Goal: Task Accomplishment & Management: Use online tool/utility

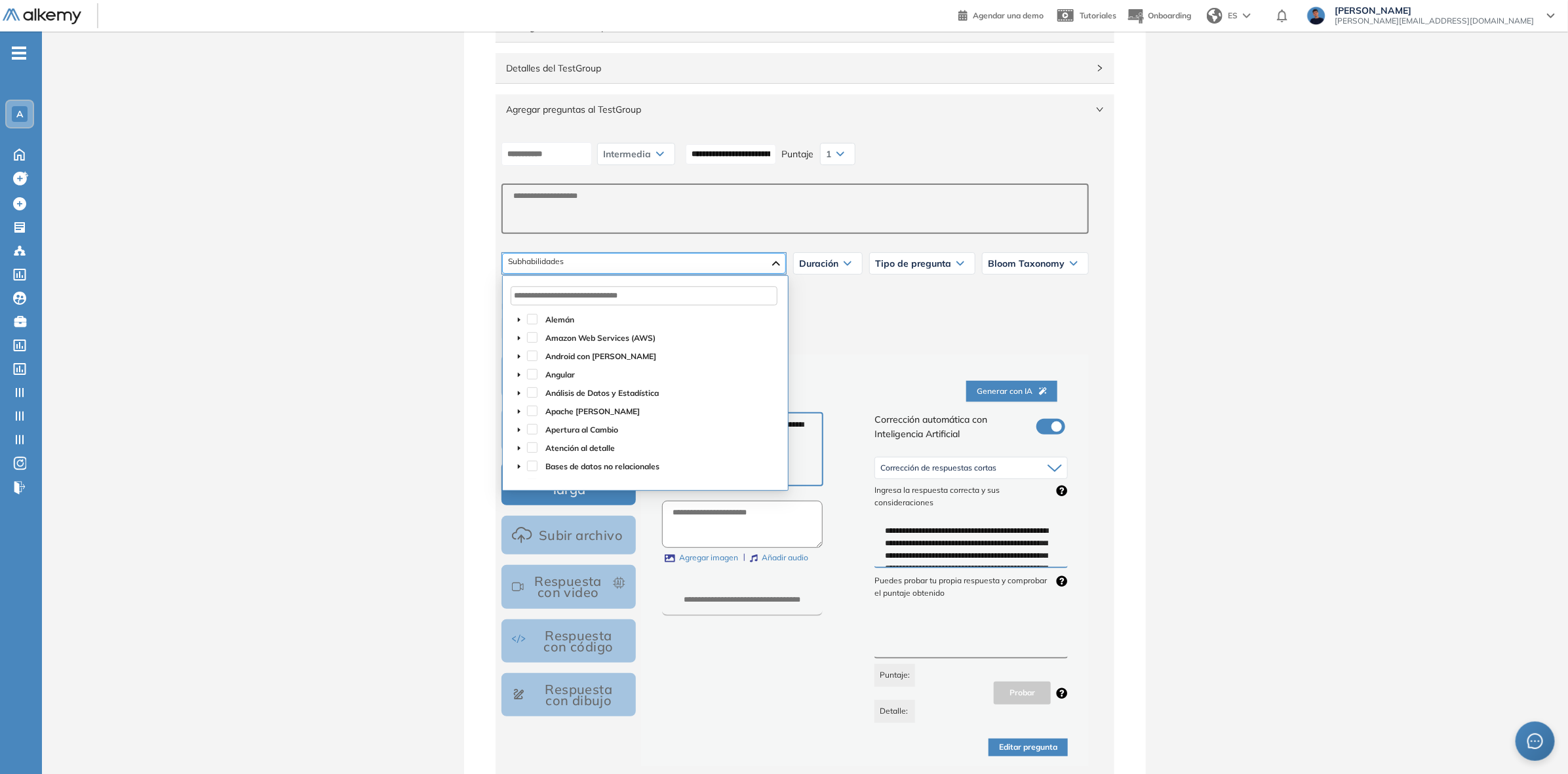
click at [643, 266] on div at bounding box center [644, 264] width 284 height 21
click at [643, 264] on div at bounding box center [644, 264] width 284 height 21
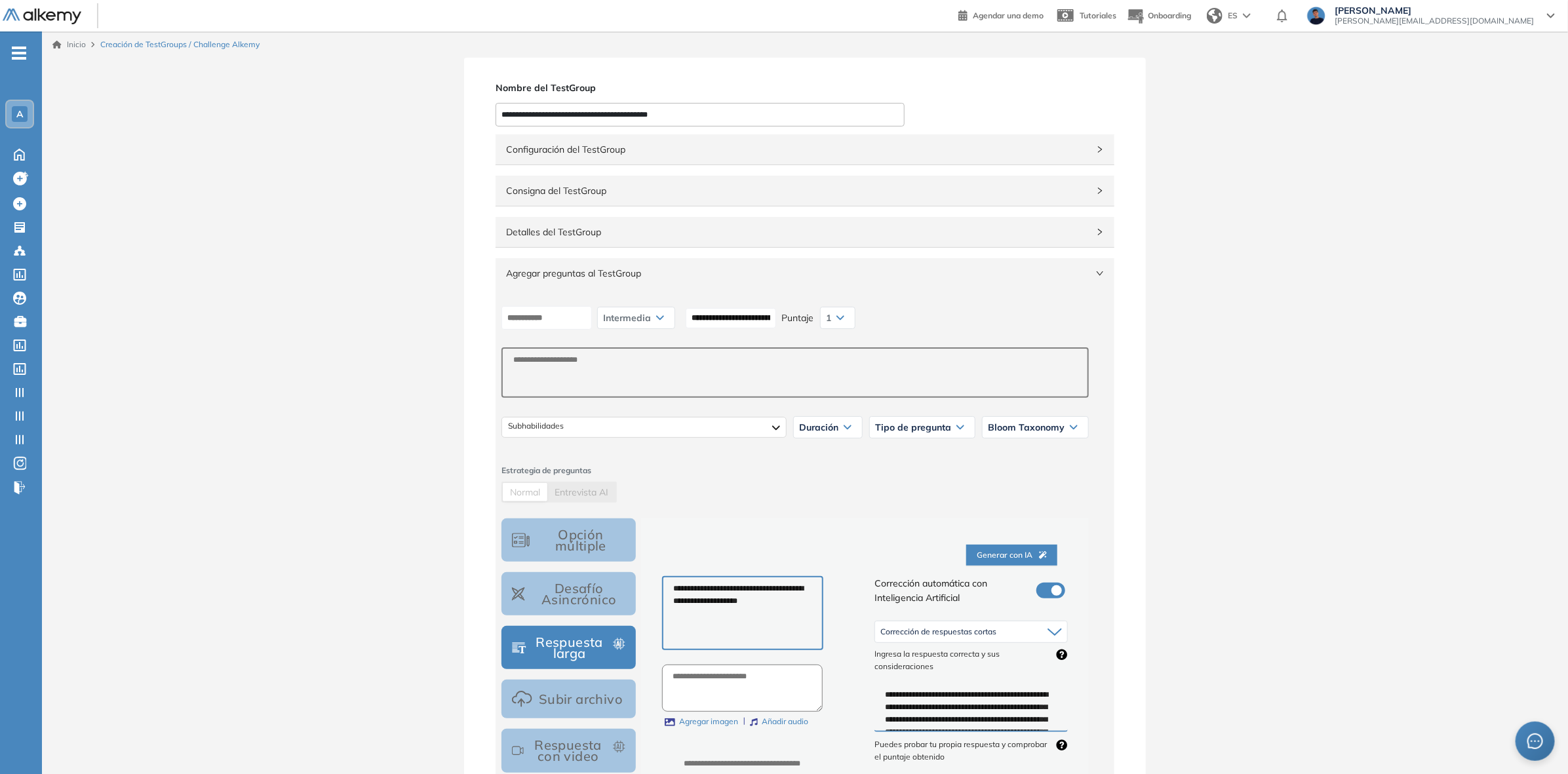
drag, startPoint x: 706, startPoint y: 124, endPoint x: 422, endPoint y: 115, distance: 284.1
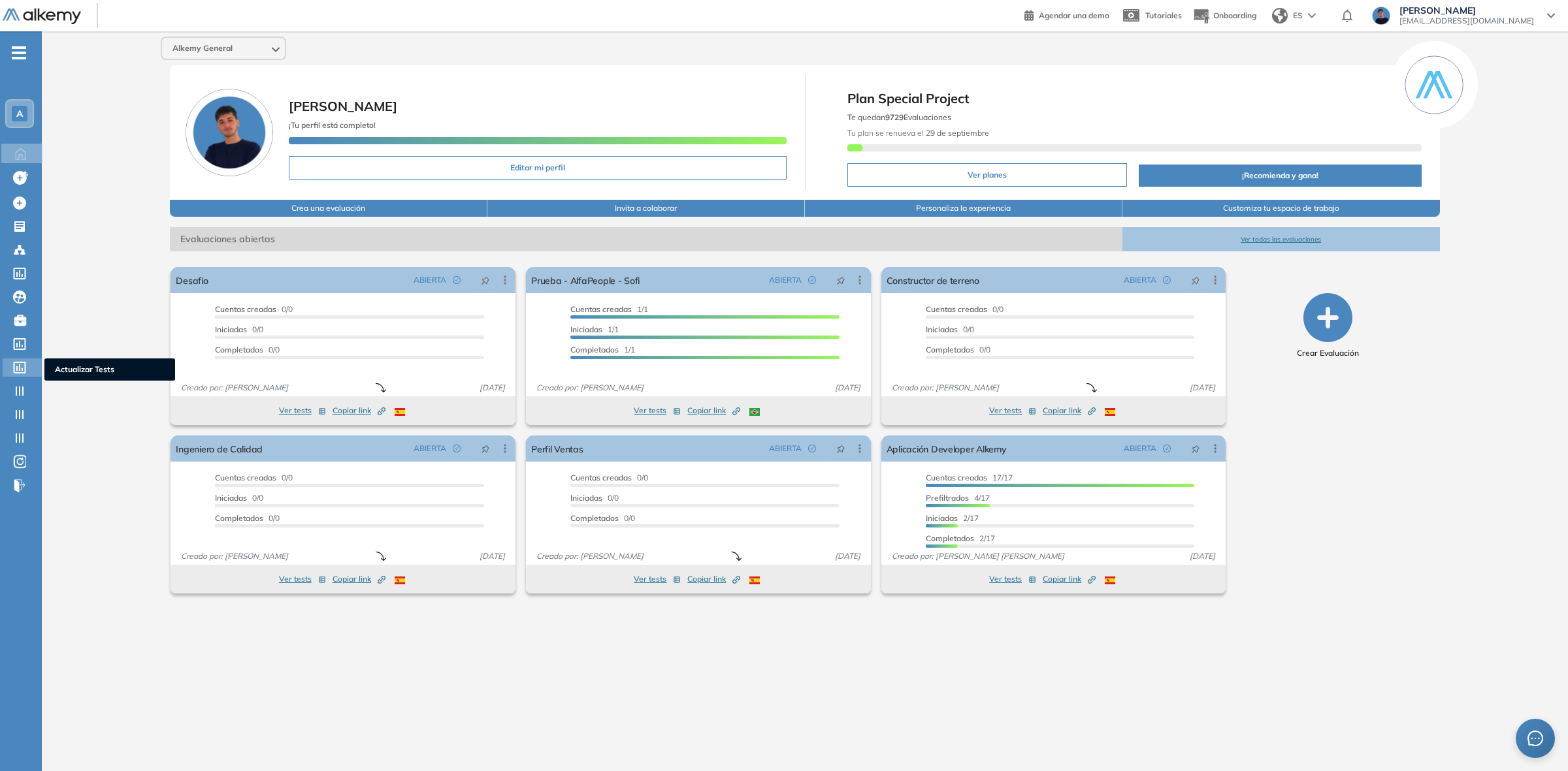
click at [22, 362] on icon at bounding box center [19, 367] width 13 height 12
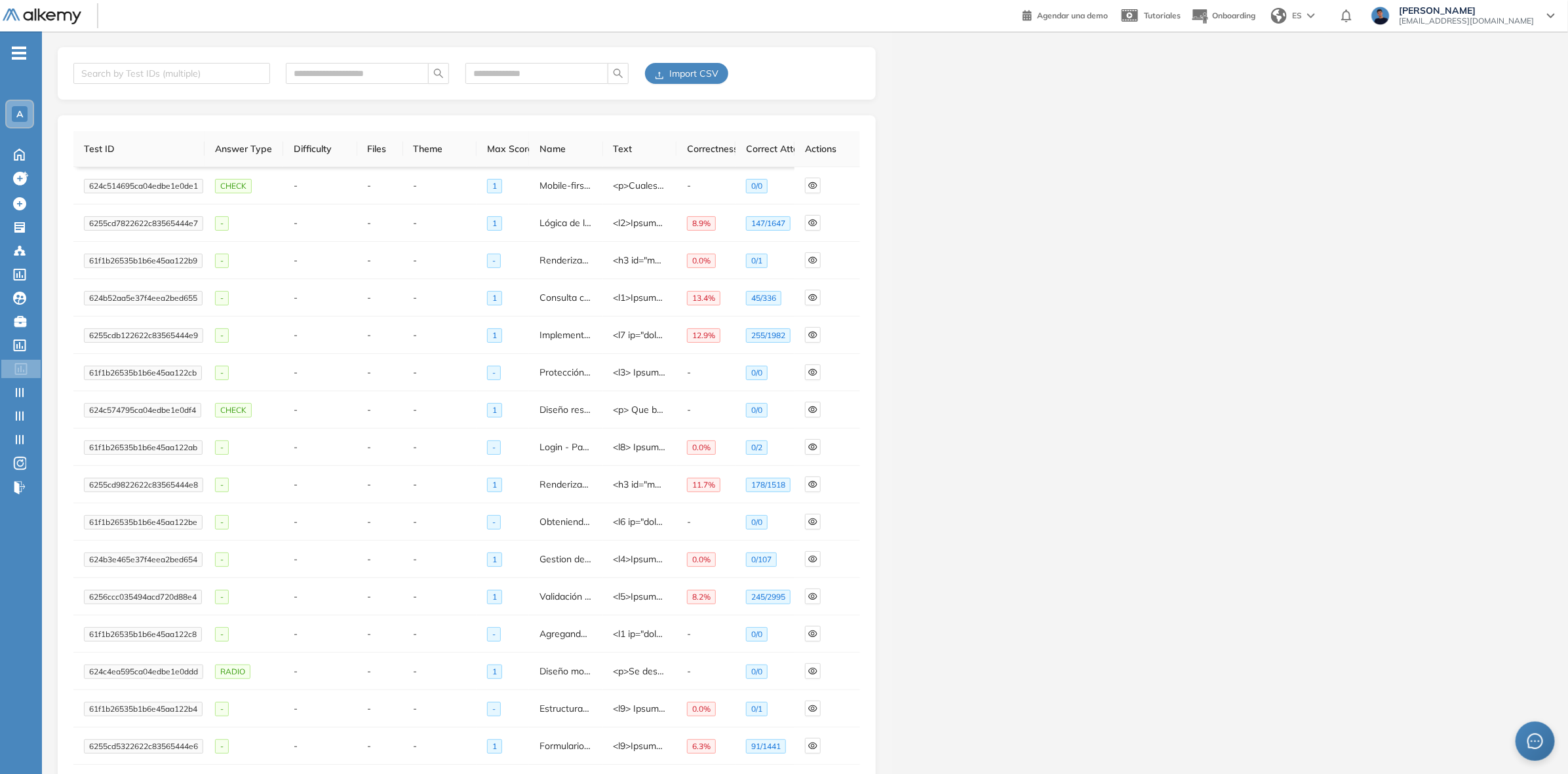
click at [687, 76] on span "Import CSV" at bounding box center [694, 73] width 49 height 15
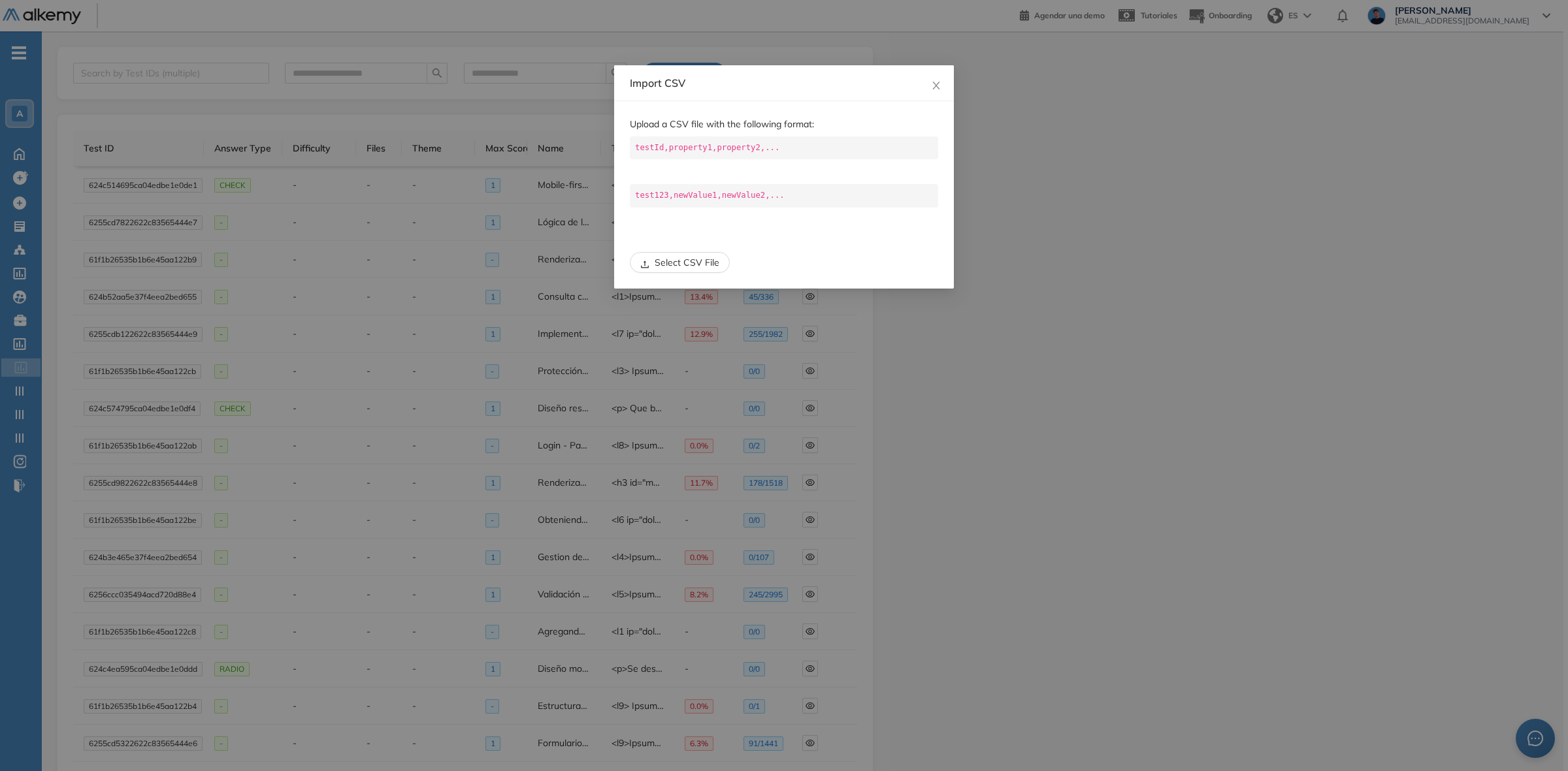
click at [664, 262] on span "Select CSV File" at bounding box center [687, 262] width 65 height 15
click at [938, 79] on span "Close" at bounding box center [936, 83] width 35 height 35
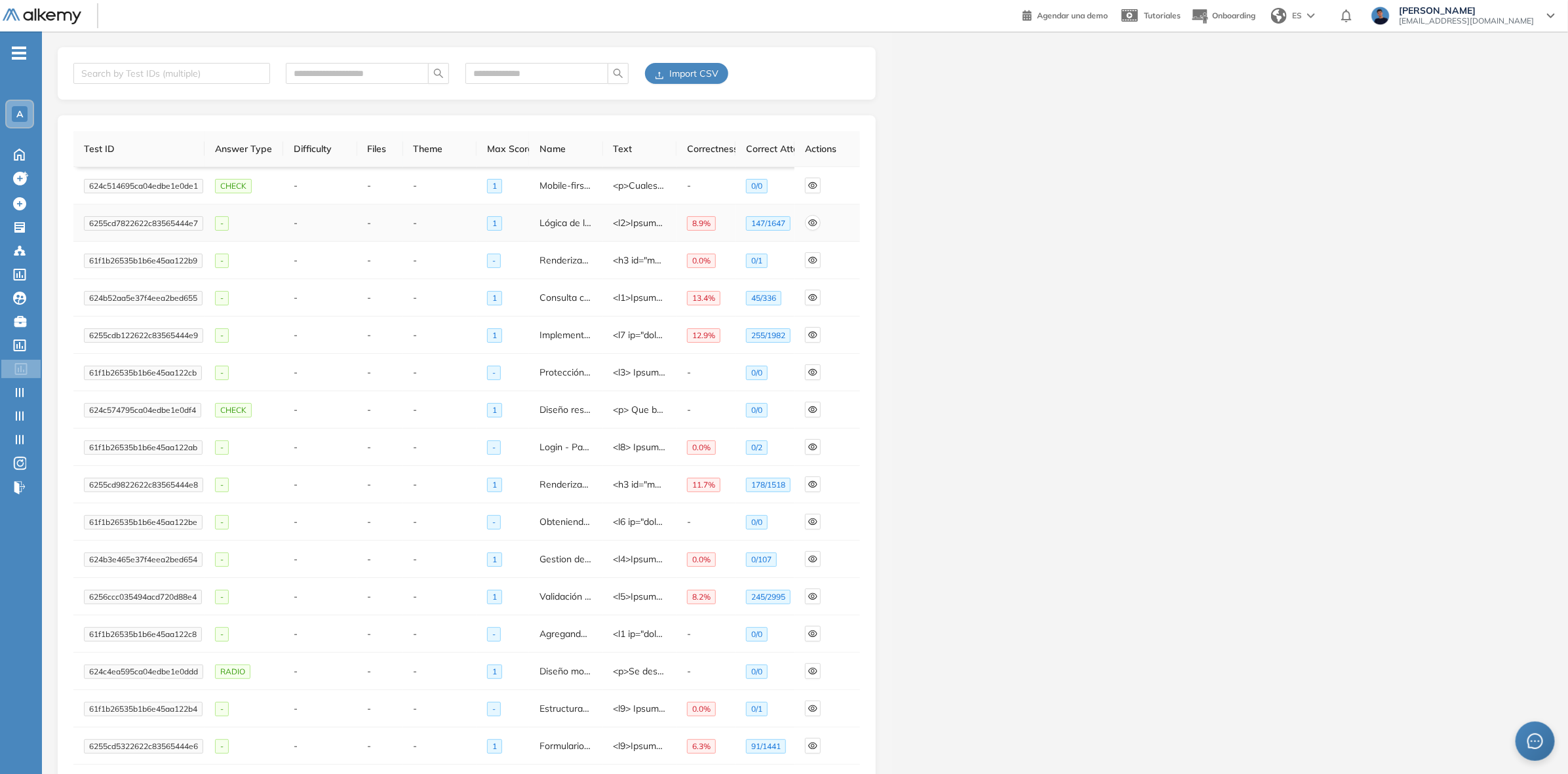
click at [808, 225] on icon "eye" at bounding box center [813, 223] width 9 height 9
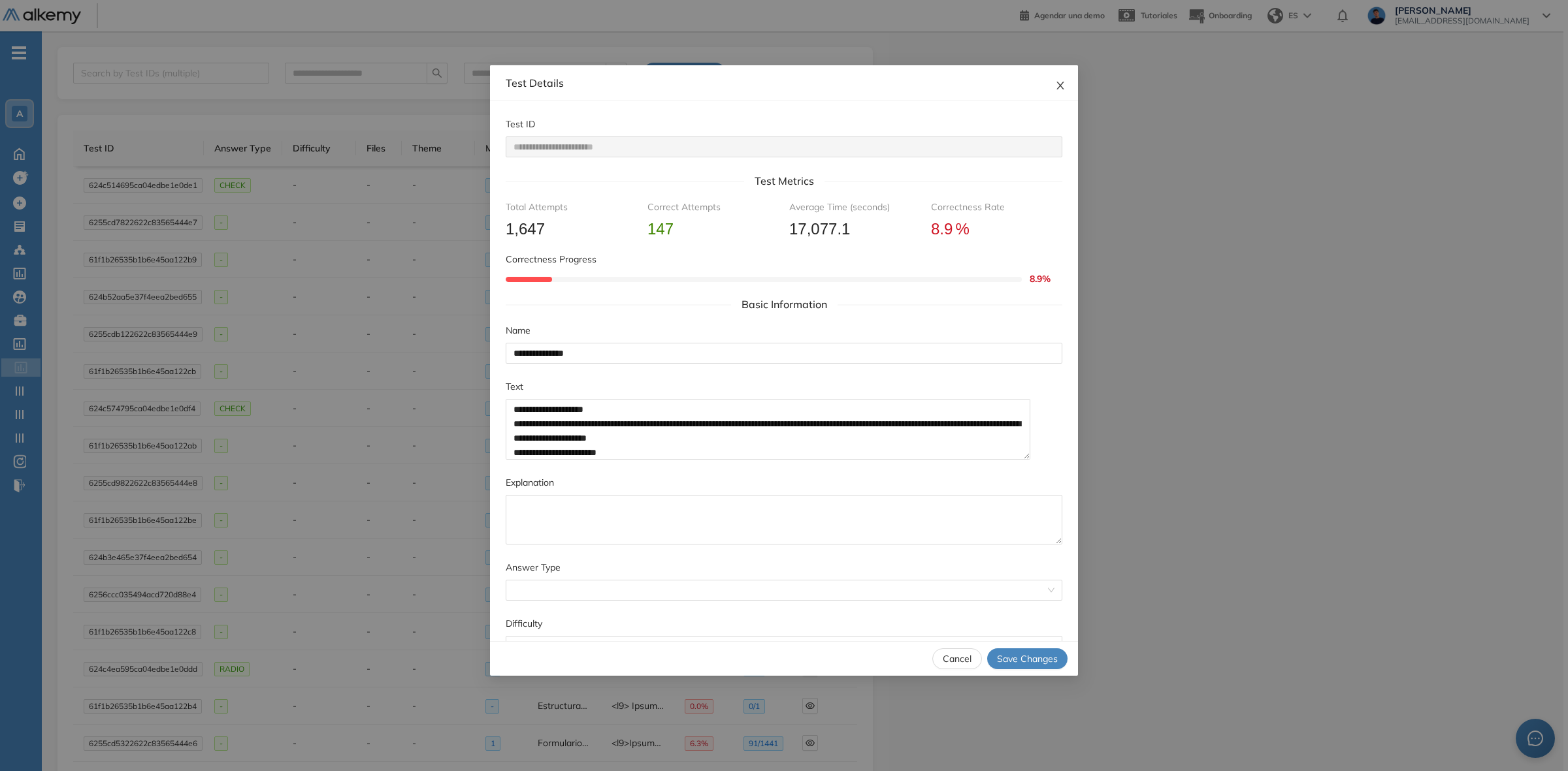
click at [1062, 92] on span "Close" at bounding box center [1060, 83] width 35 height 35
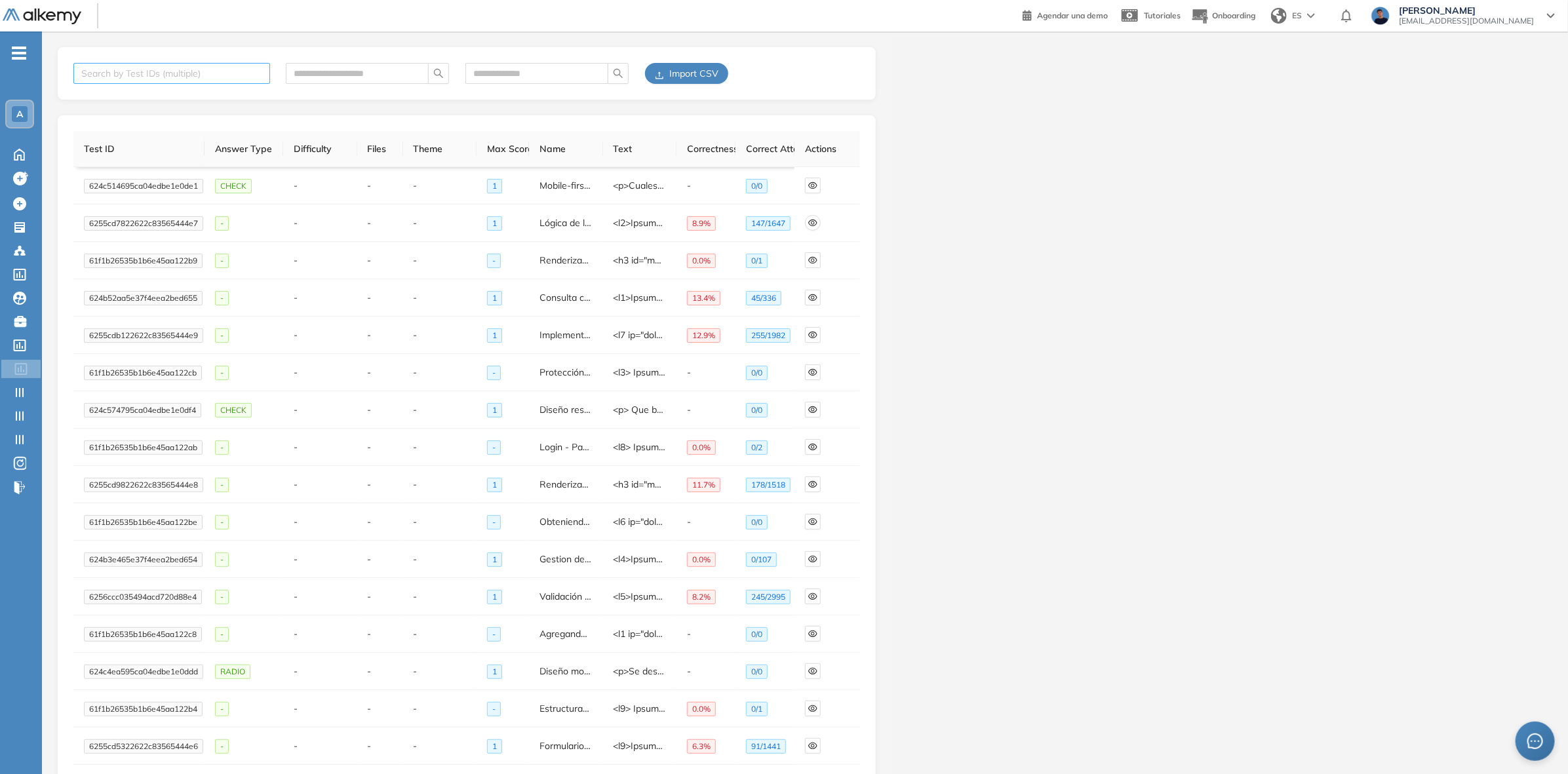
click at [188, 83] on div "Search by Test IDs (multiple)" at bounding box center [172, 73] width 197 height 21
click at [494, 57] on div at bounding box center [805, 45] width 1526 height 27
click at [706, 70] on span "Import CSV" at bounding box center [694, 73] width 49 height 15
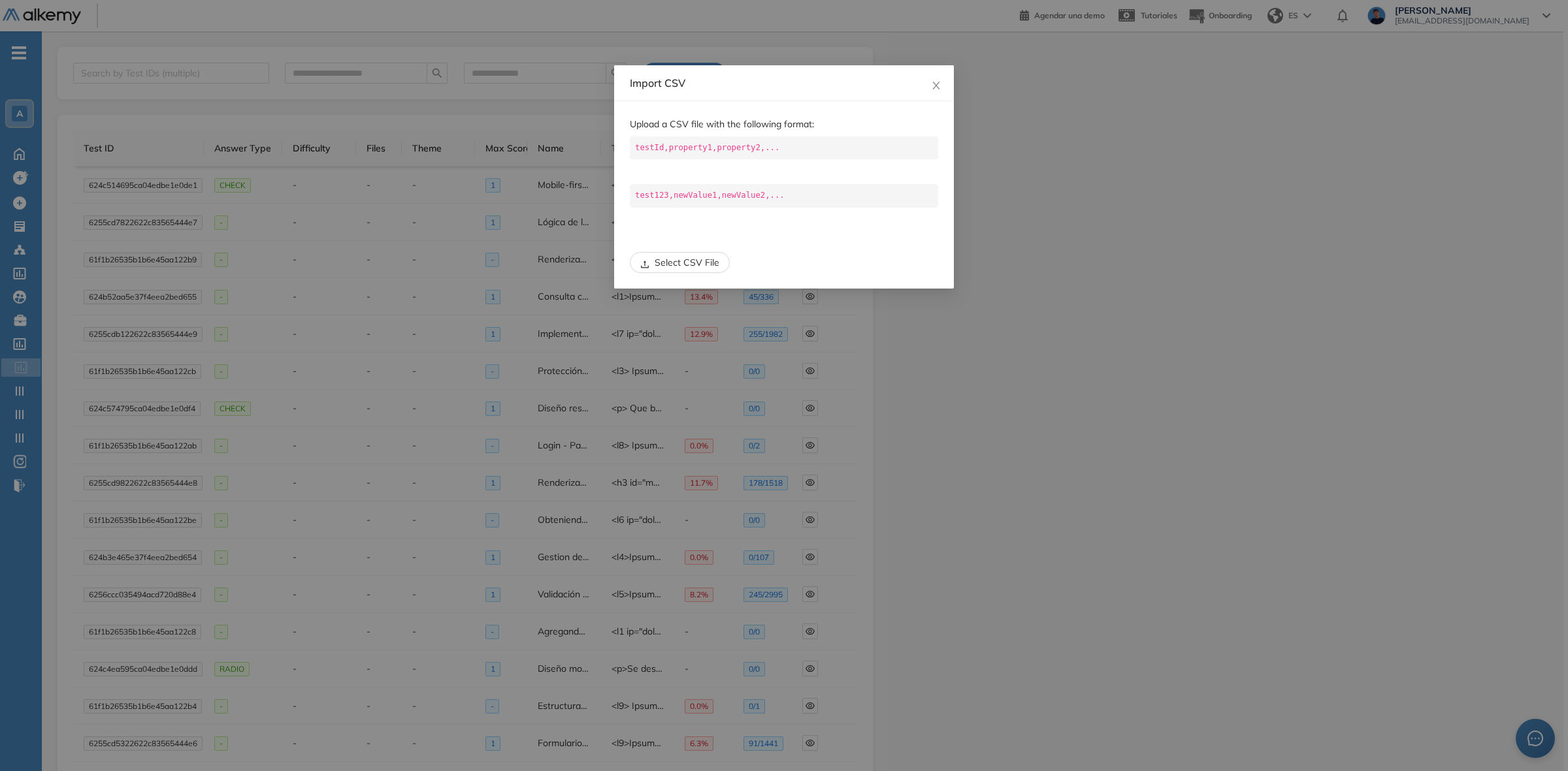
click at [700, 258] on span "Select CSV File" at bounding box center [687, 262] width 65 height 15
click at [639, 265] on button "Select CSV File" at bounding box center [680, 263] width 100 height 21
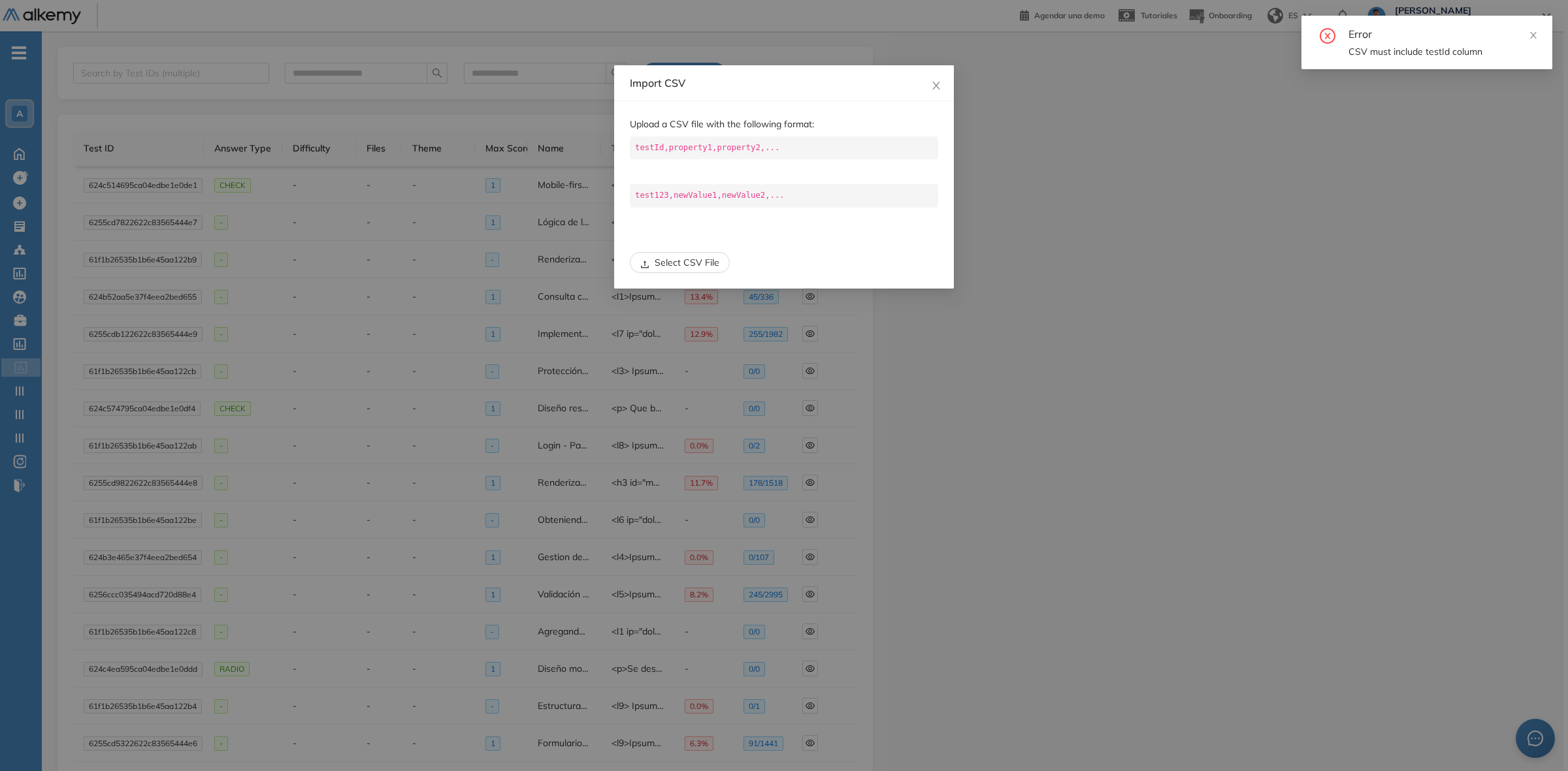
click at [1539, 33] on div "Error CSV must include testId column" at bounding box center [1427, 42] width 251 height 54
click at [1530, 32] on icon "close" at bounding box center [1533, 35] width 6 height 6
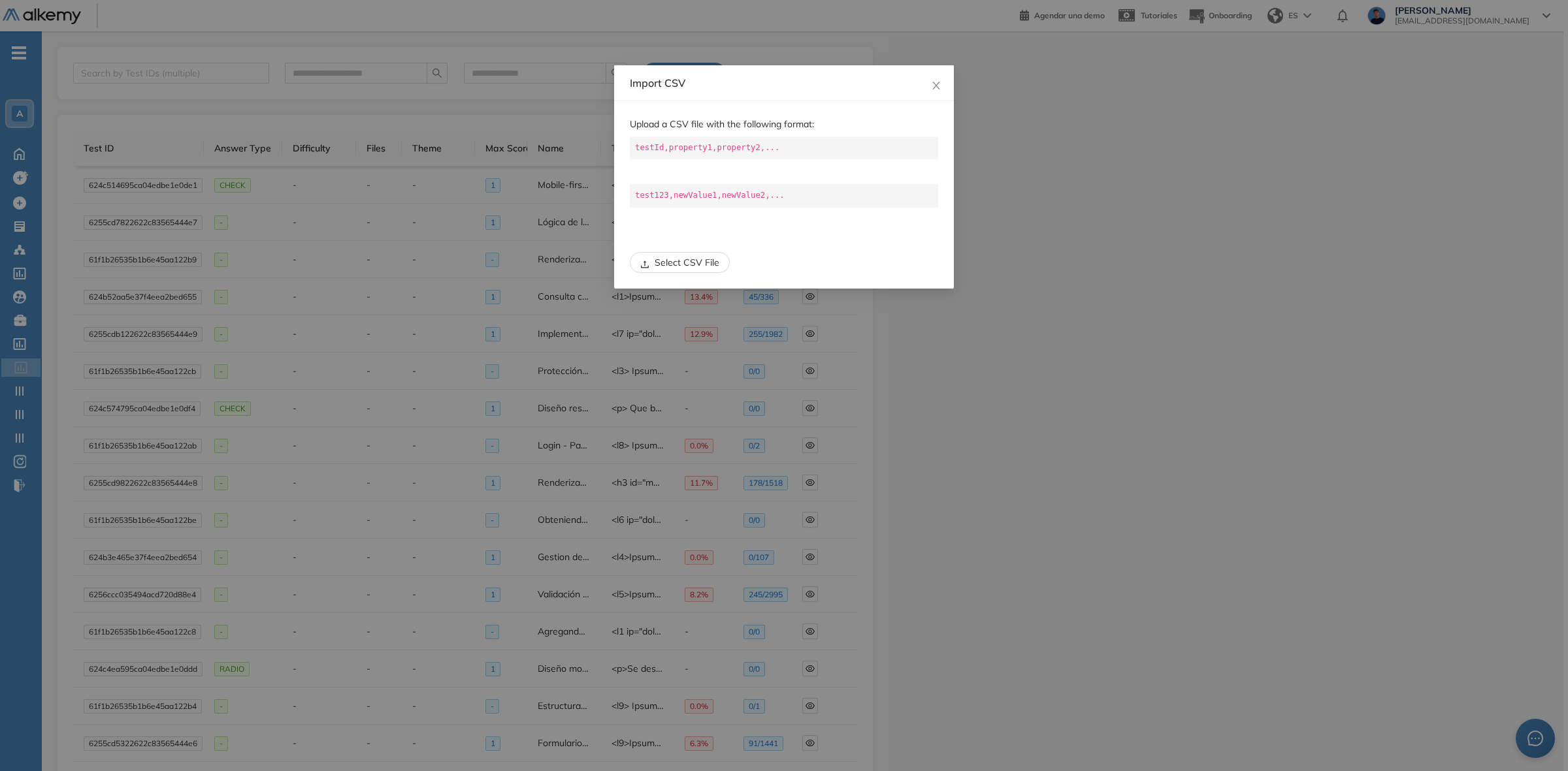
click at [703, 264] on span "Select CSV File" at bounding box center [687, 262] width 65 height 15
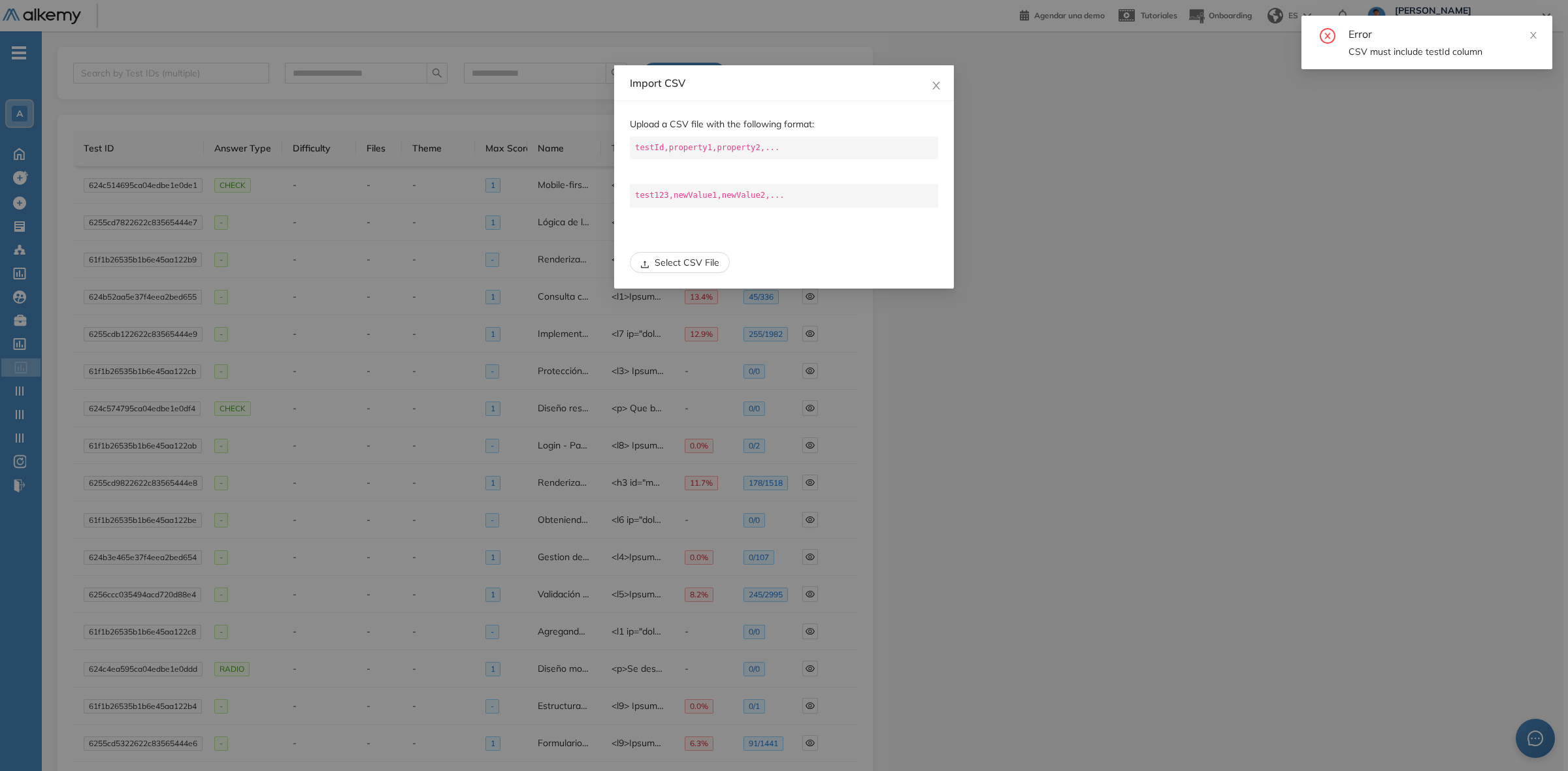
click at [696, 269] on span "Select CSV File" at bounding box center [687, 262] width 65 height 15
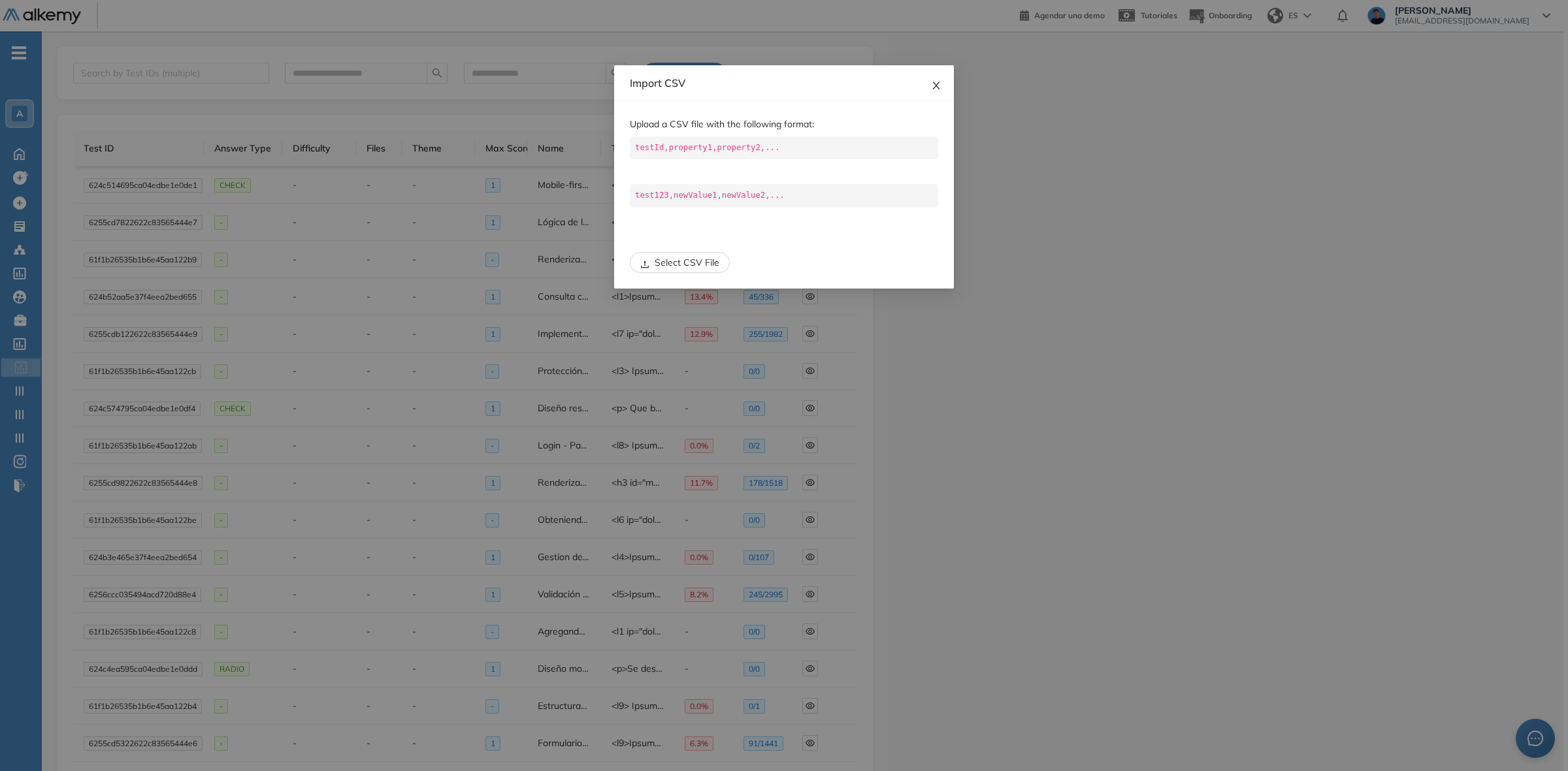
click at [935, 74] on span "Close" at bounding box center [936, 83] width 35 height 35
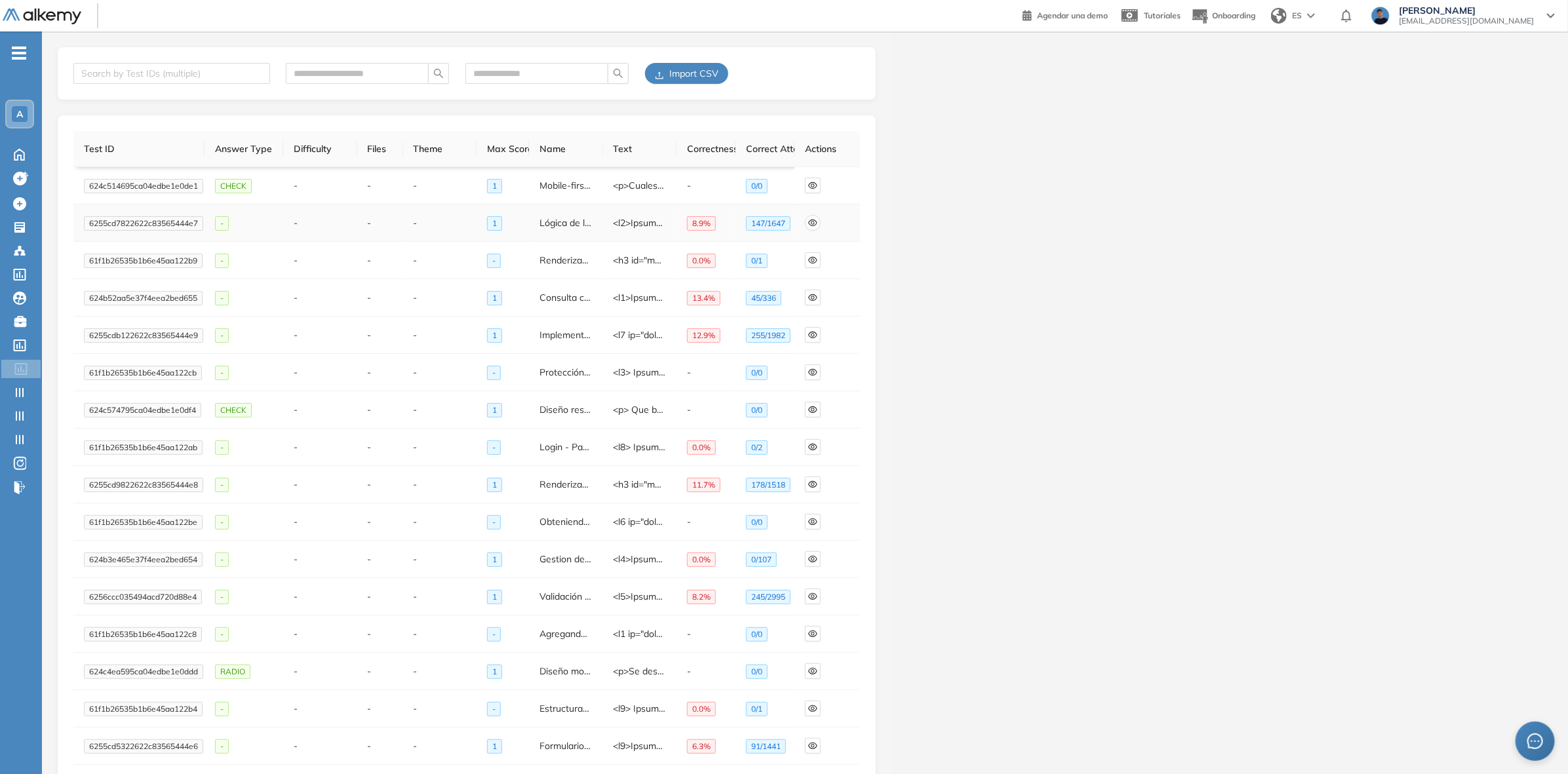
click at [813, 221] on icon "eye" at bounding box center [813, 223] width 9 height 6
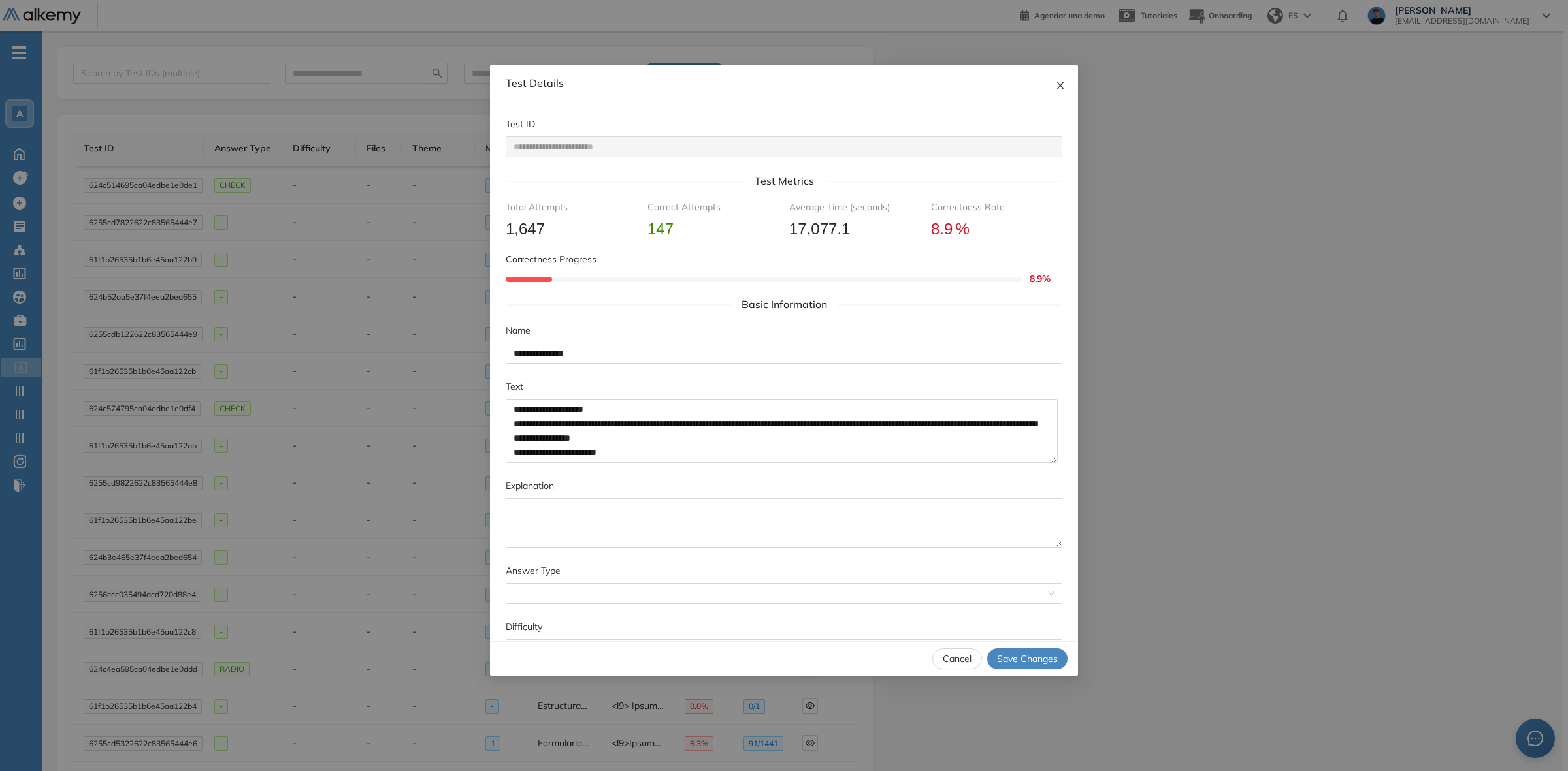
click at [1065, 99] on span "Close" at bounding box center [1060, 83] width 35 height 35
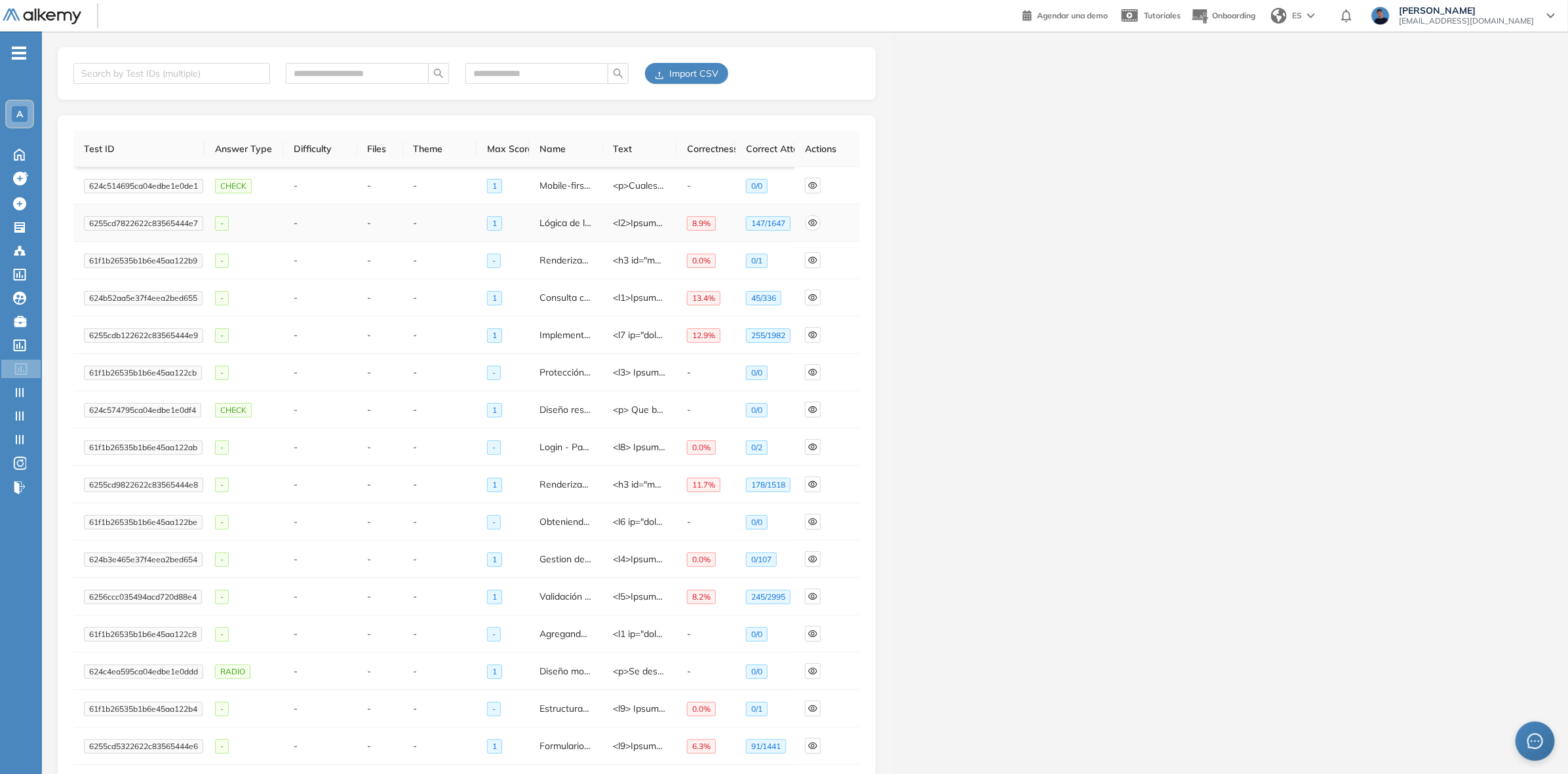
click at [818, 224] on span "eye" at bounding box center [813, 223] width 15 height 9
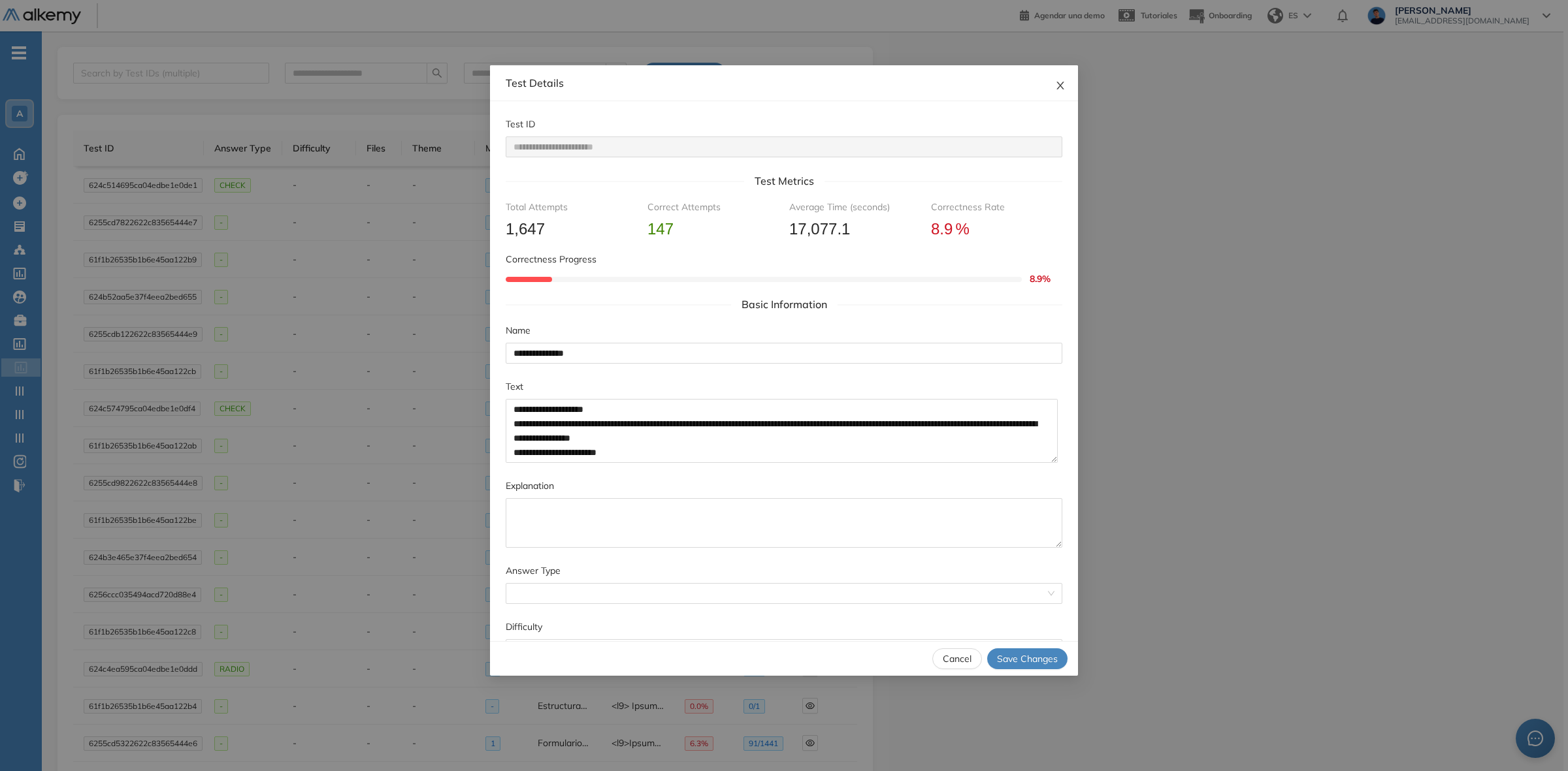
click at [1065, 93] on span "Close" at bounding box center [1060, 83] width 35 height 35
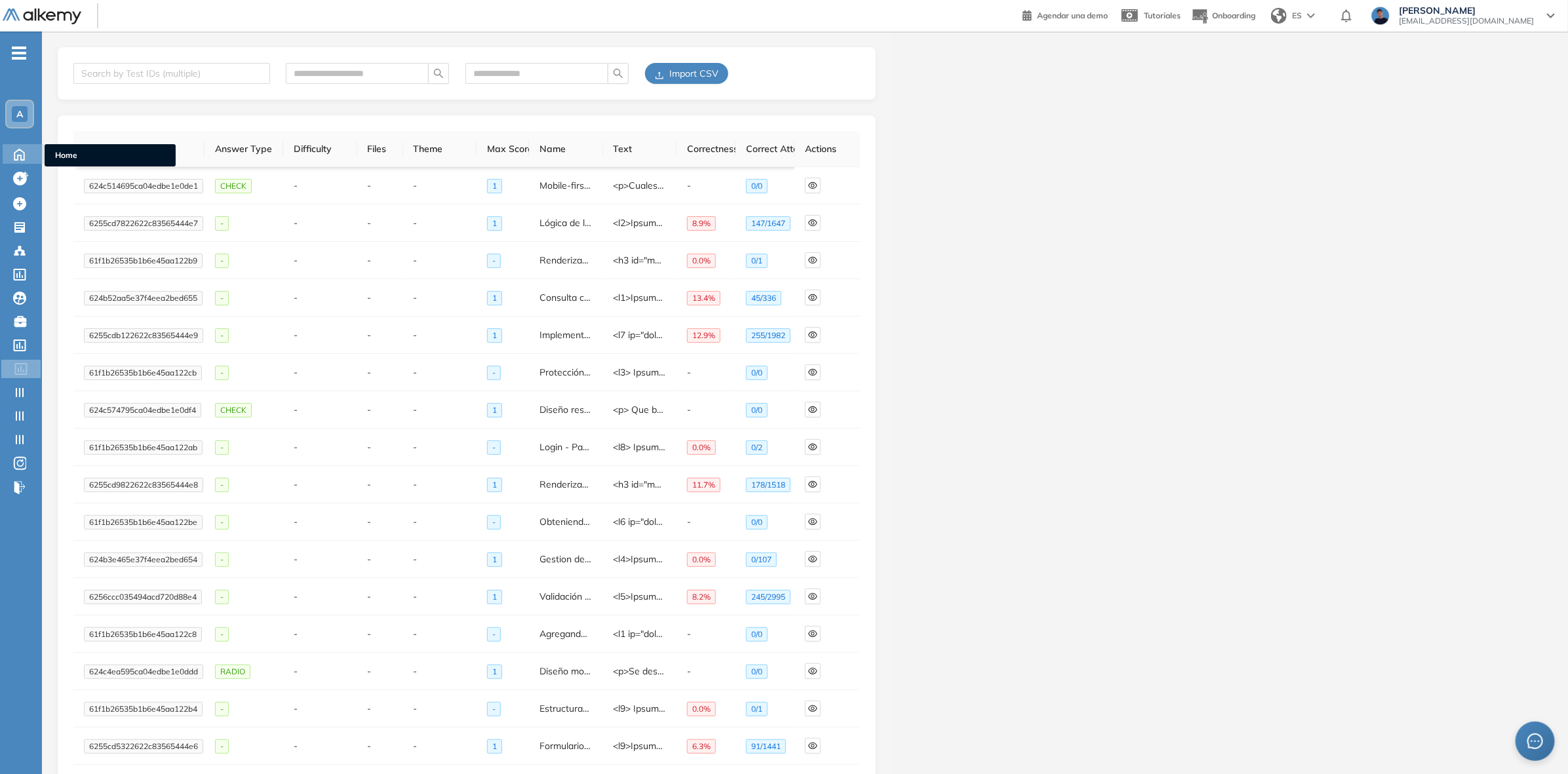
click at [14, 159] on icon at bounding box center [19, 153] width 23 height 16
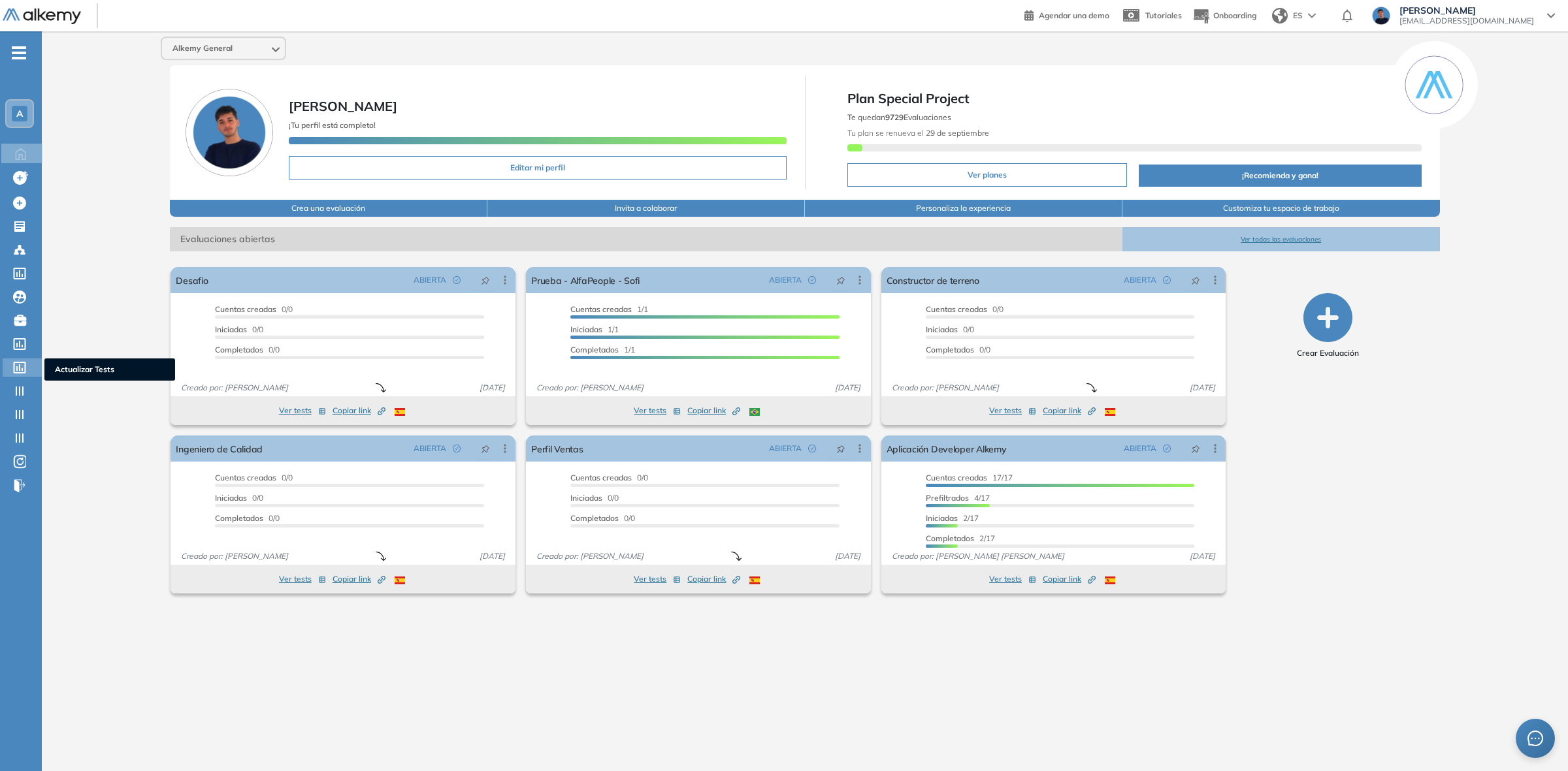
click at [22, 366] on icon at bounding box center [20, 367] width 13 height 12
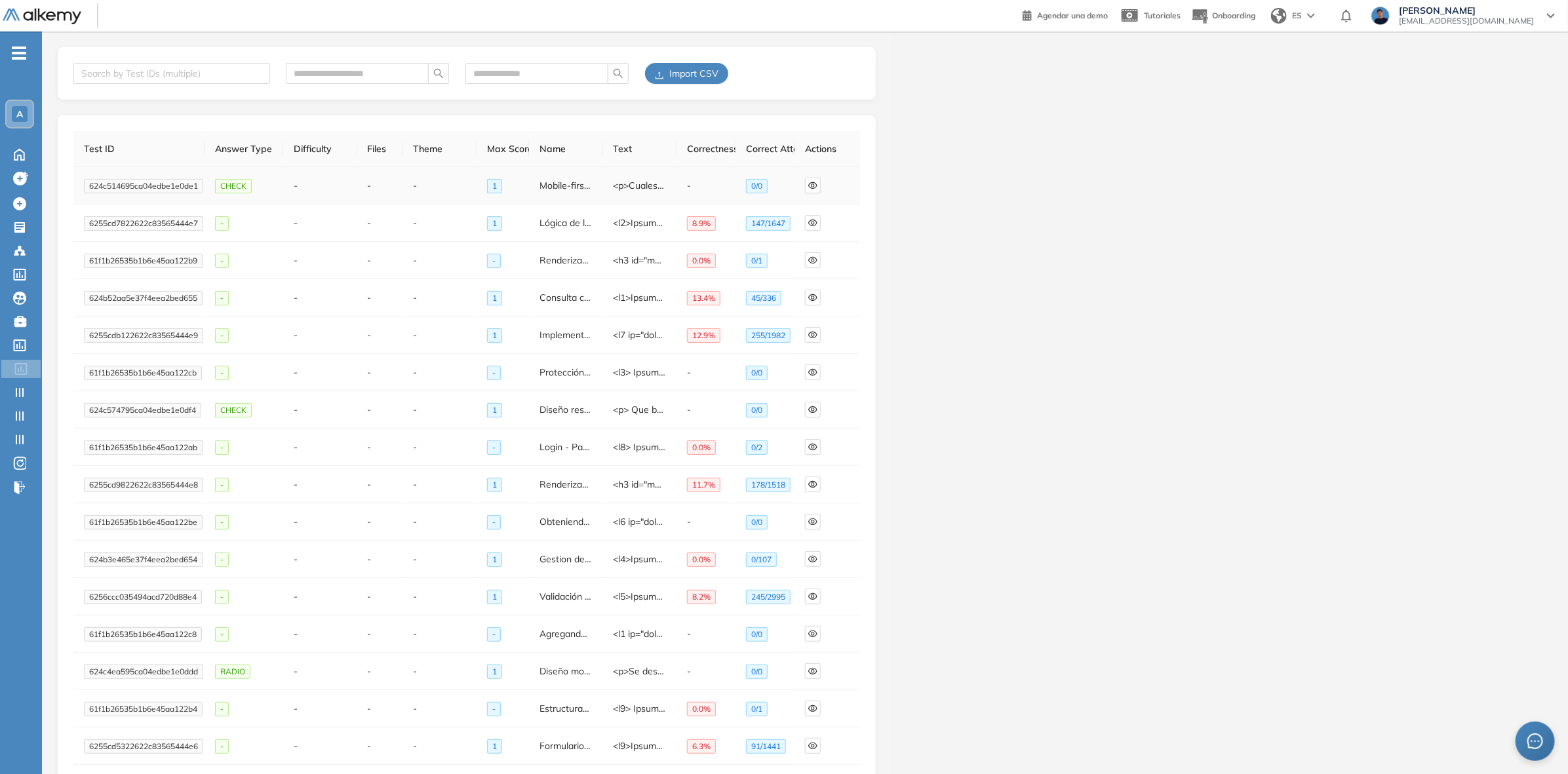
click at [298, 191] on td "-" at bounding box center [320, 186] width 74 height 38
click at [438, 181] on td "-" at bounding box center [441, 186] width 74 height 38
click at [810, 181] on icon "eye" at bounding box center [813, 185] width 9 height 9
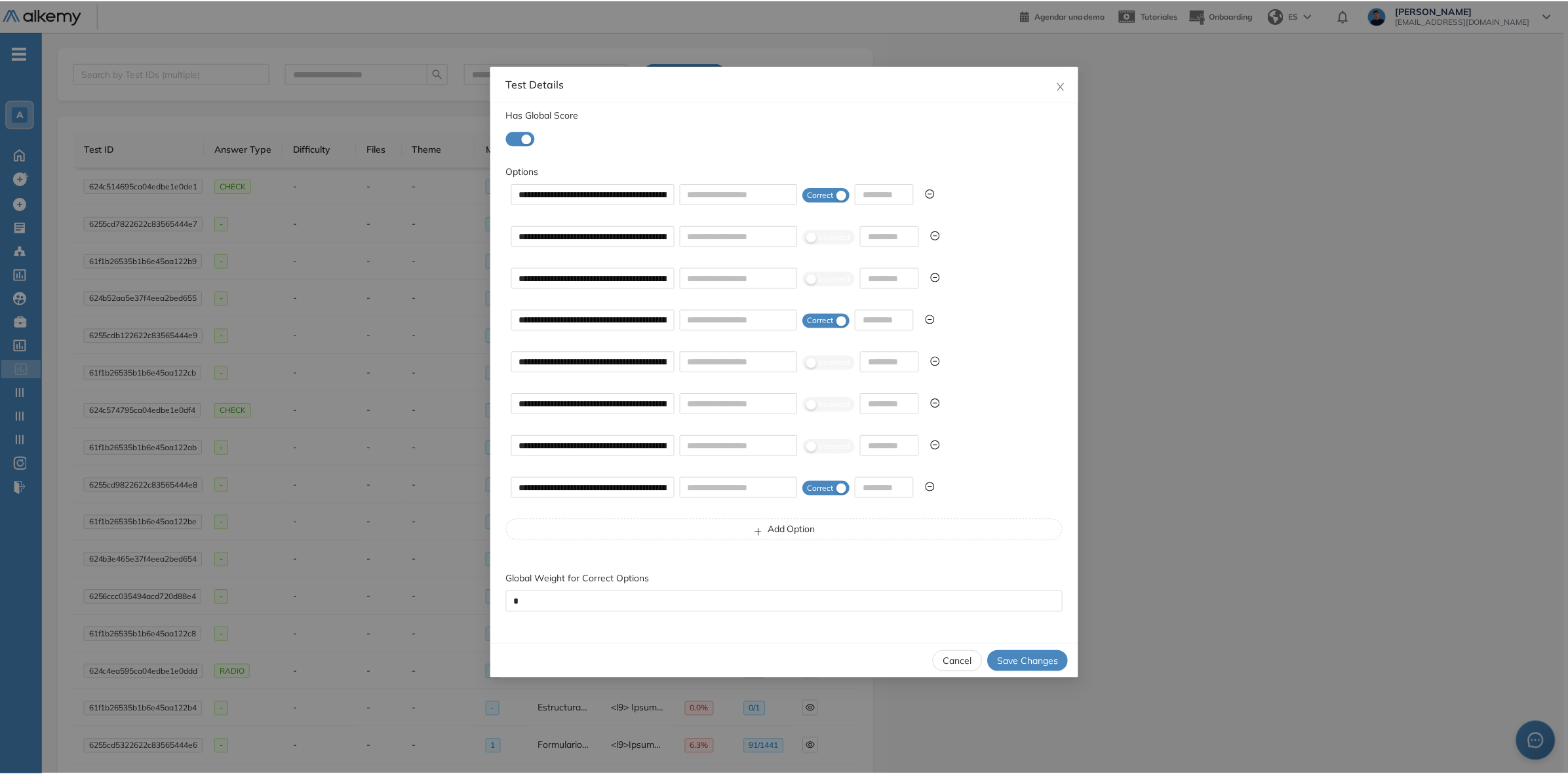
scroll to position [1086, 0]
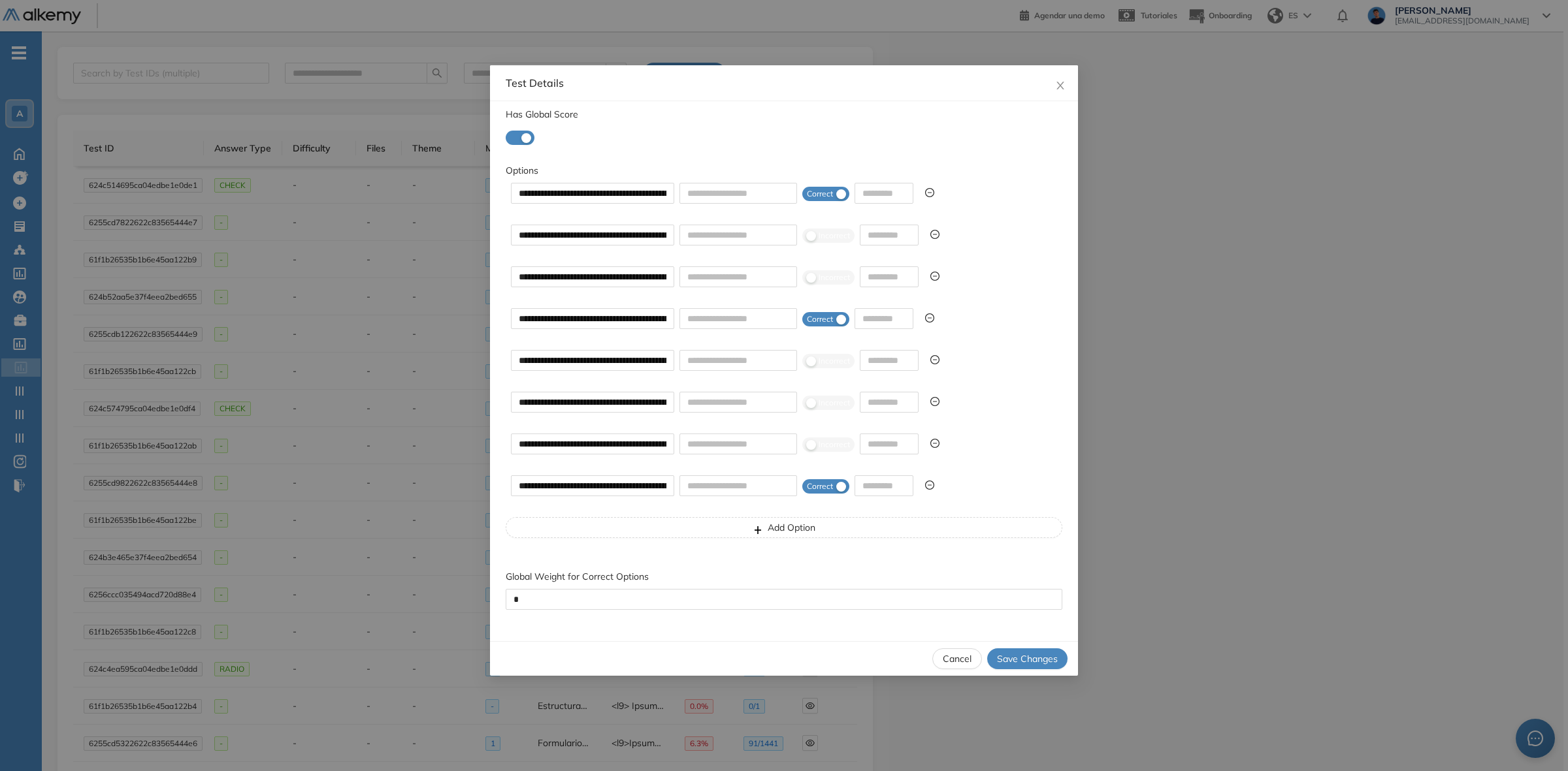
click at [959, 660] on span "Cancel" at bounding box center [957, 658] width 29 height 15
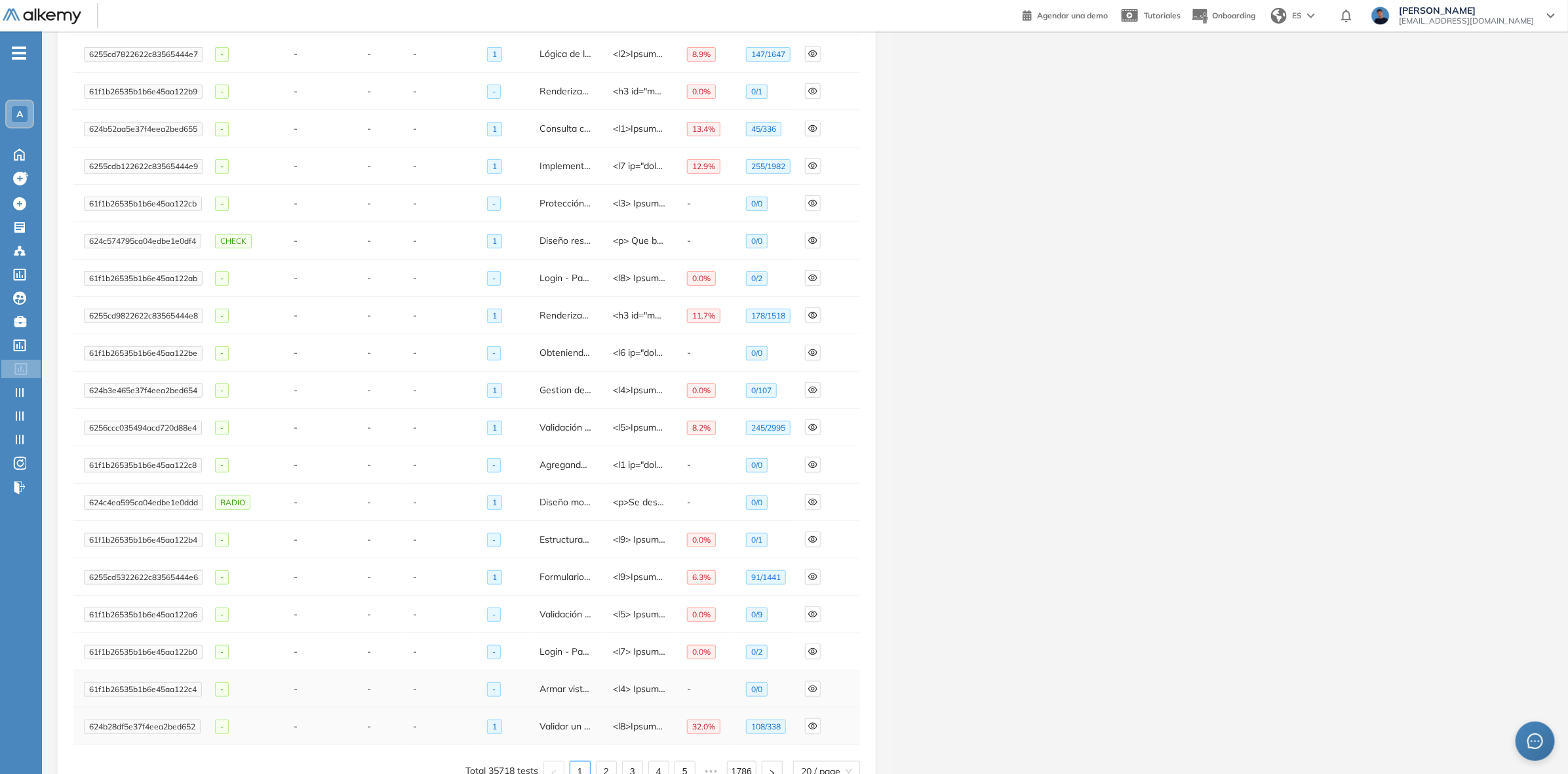
scroll to position [211, 0]
